Goal: Use online tool/utility: Utilize a website feature to perform a specific function

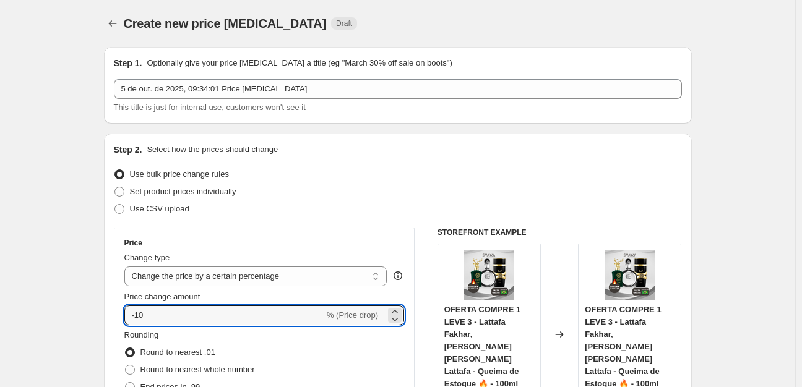
select select "percentage"
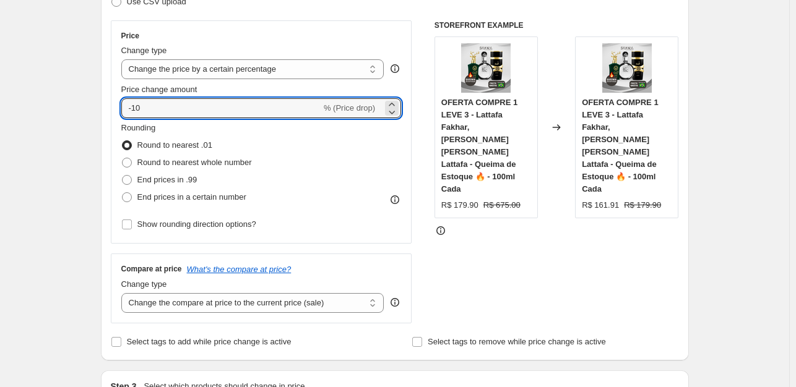
scroll to position [206, 0]
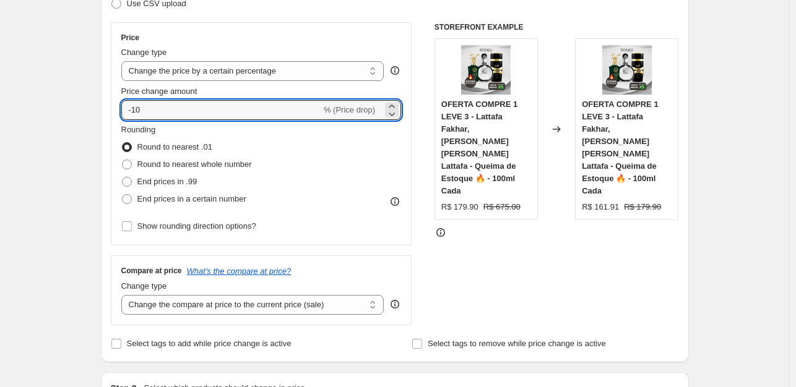
type input "-1"
type input "-50"
click at [550, 222] on div "STOREFRONT EXAMPLE OFERTA COMPRE 1 LEVE 3 - Lattafa Fakhar, [PERSON_NAME] [PERS…" at bounding box center [557, 173] width 245 height 303
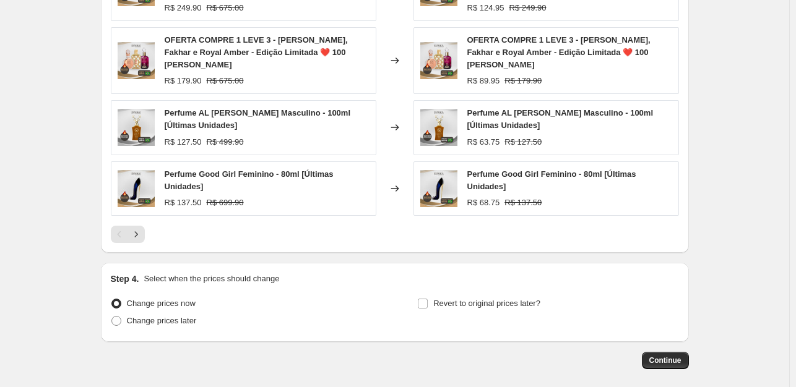
scroll to position [881, 0]
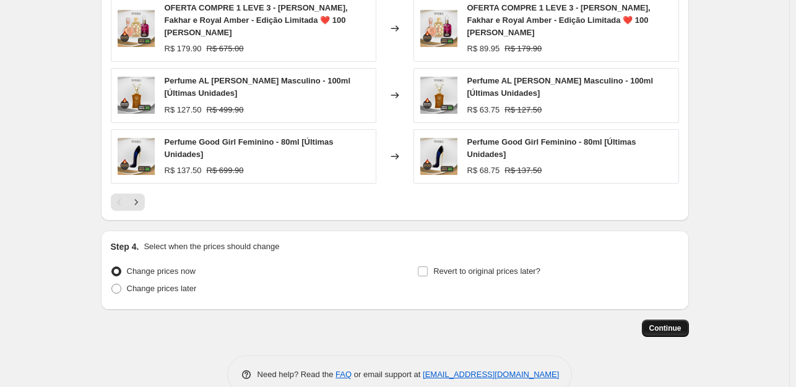
click at [674, 324] on span "Continue" at bounding box center [665, 329] width 32 height 10
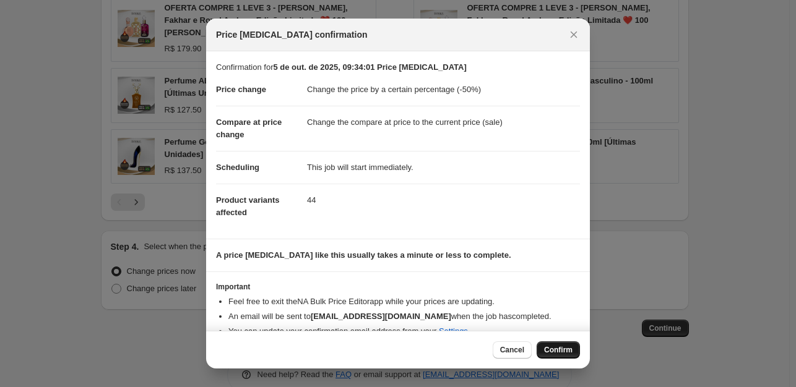
click at [555, 347] on span "Confirm" at bounding box center [558, 350] width 28 height 10
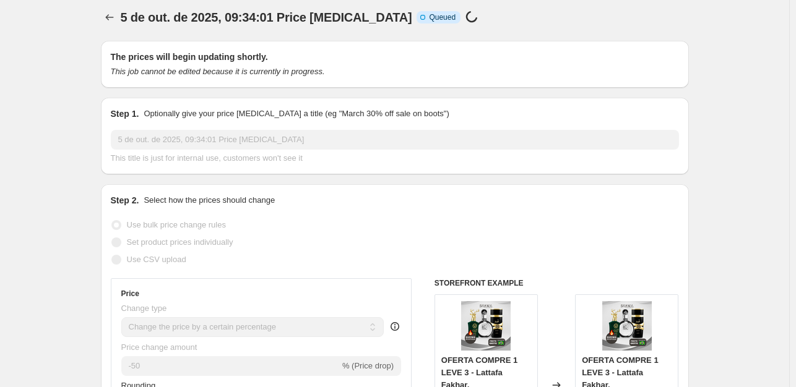
scroll to position [7, 0]
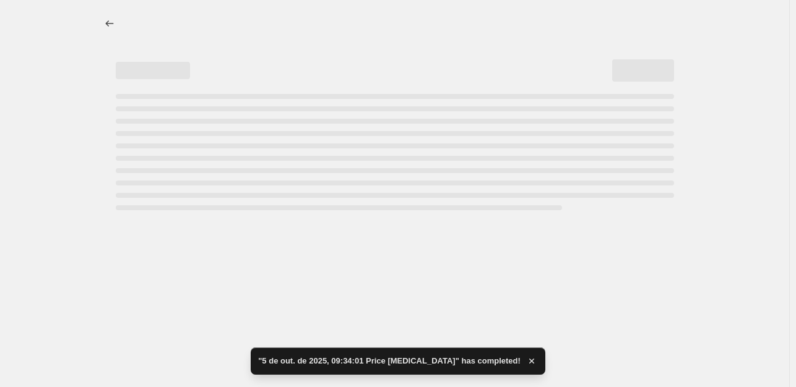
select select "percentage"
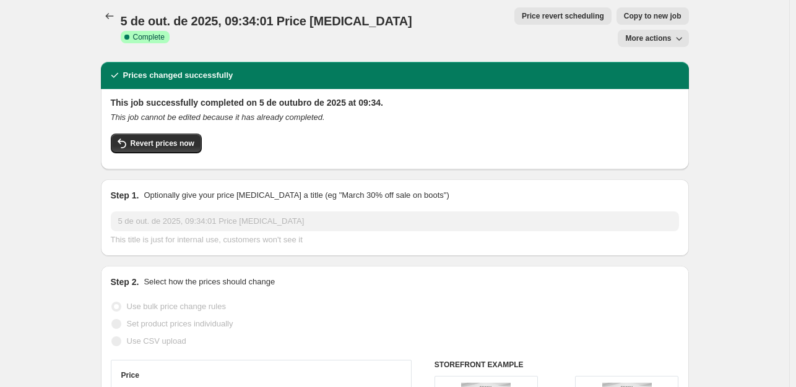
scroll to position [0, 0]
